Goal: Find specific page/section: Find specific page/section

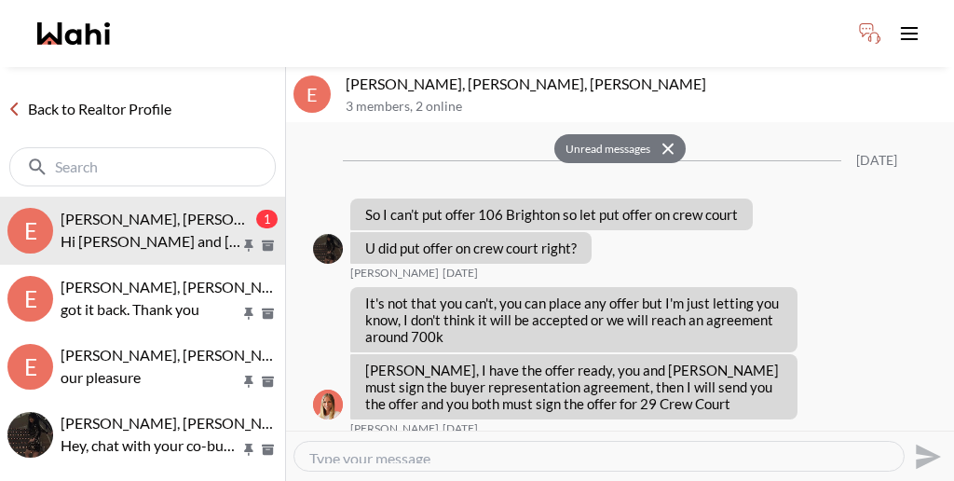
scroll to position [1712, 0]
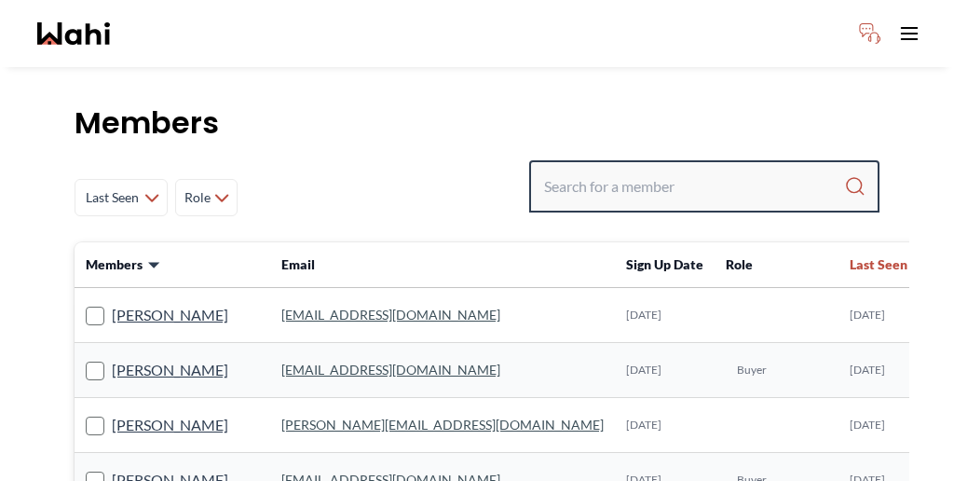
click at [676, 170] on input "Search input" at bounding box center [694, 187] width 300 height 34
paste input "Tanya"
type input "Tanya"
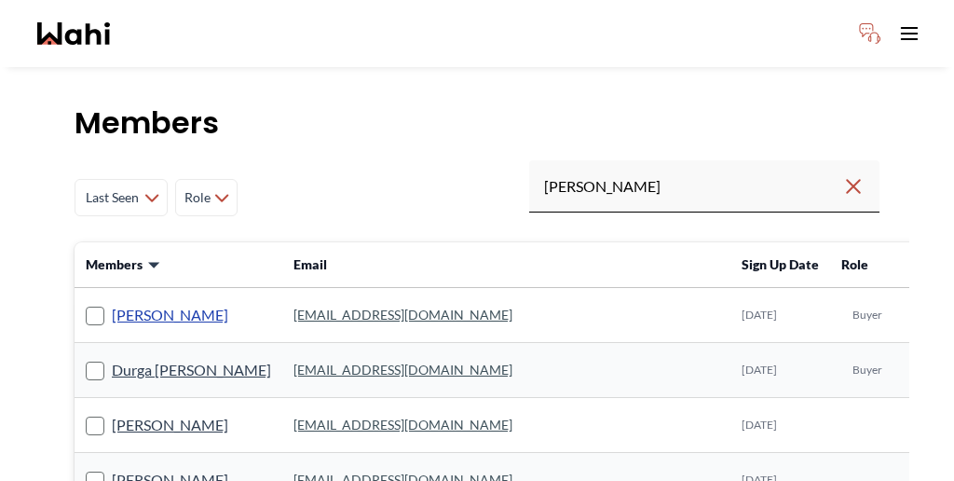
click at [117, 303] on link "Tanya Fita" at bounding box center [170, 315] width 116 height 24
